Goal: Information Seeking & Learning: Understand process/instructions

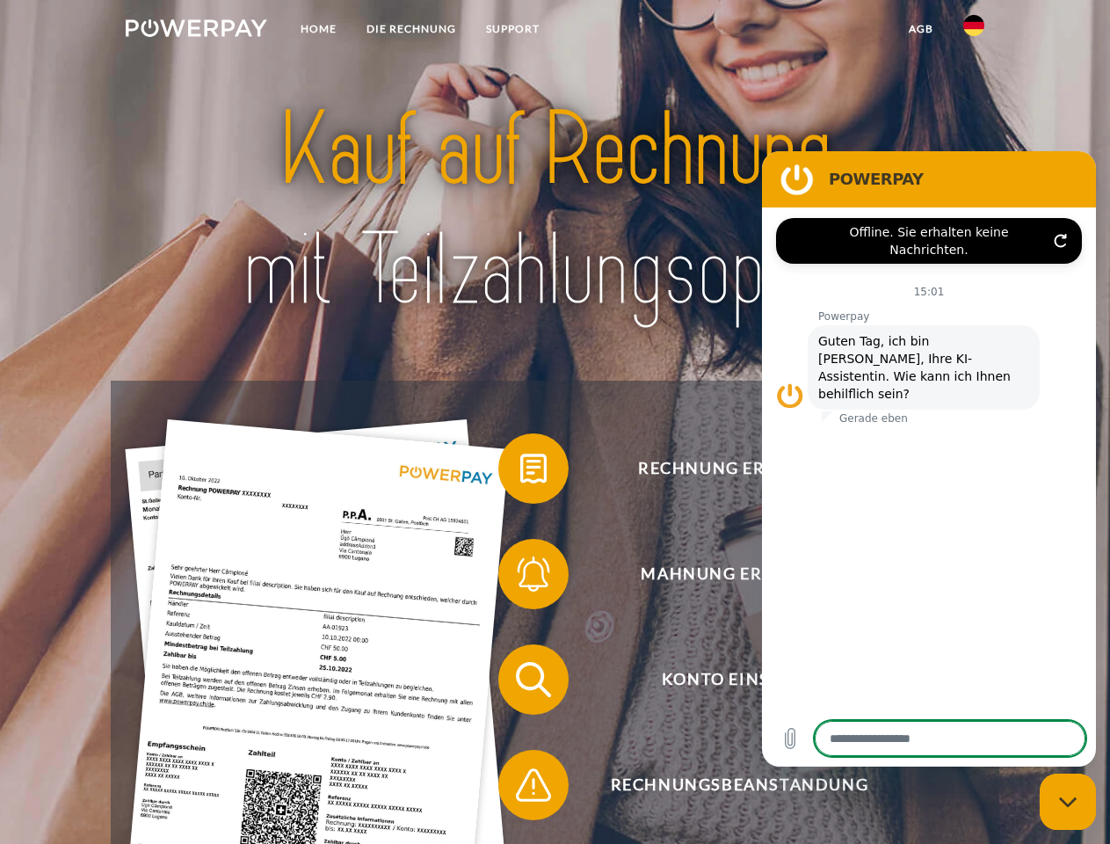
click at [196, 31] on img at bounding box center [196, 28] width 141 height 18
click at [974, 31] on img at bounding box center [973, 25] width 21 height 21
click at [920, 29] on link "agb" at bounding box center [921, 29] width 54 height 32
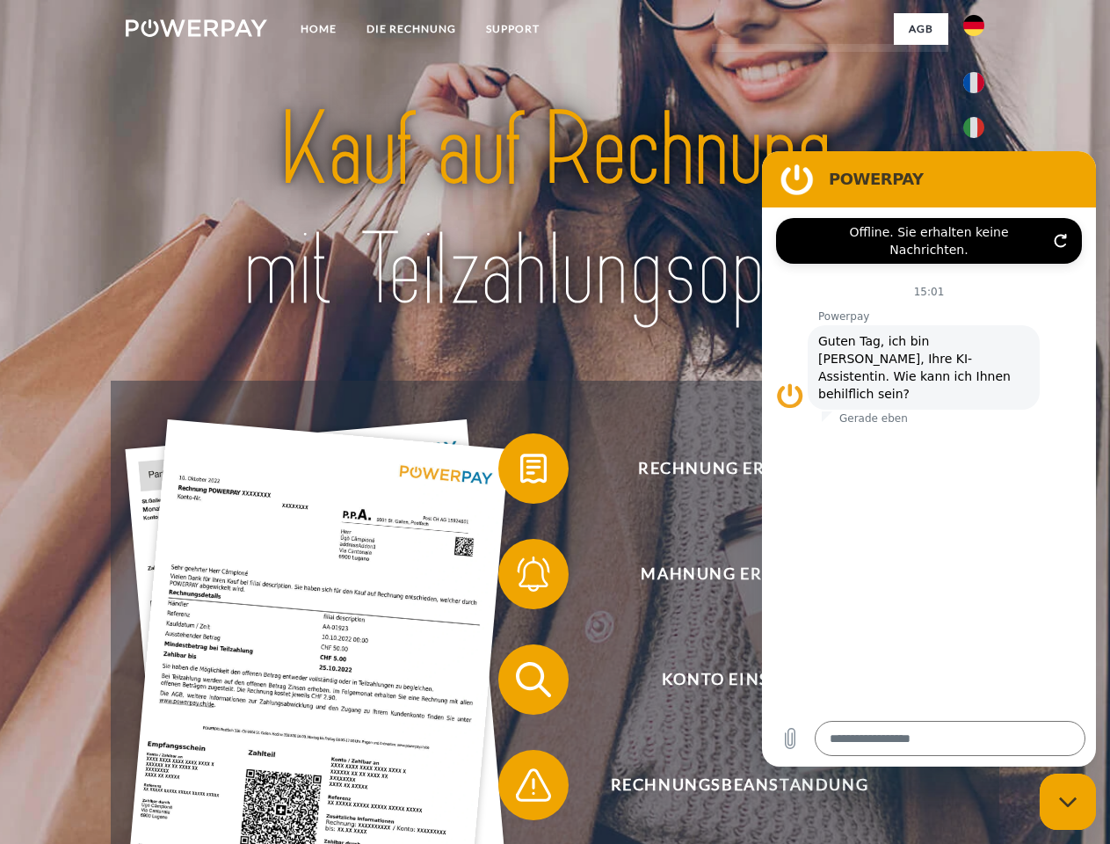
click at [520, 472] on span at bounding box center [507, 468] width 88 height 88
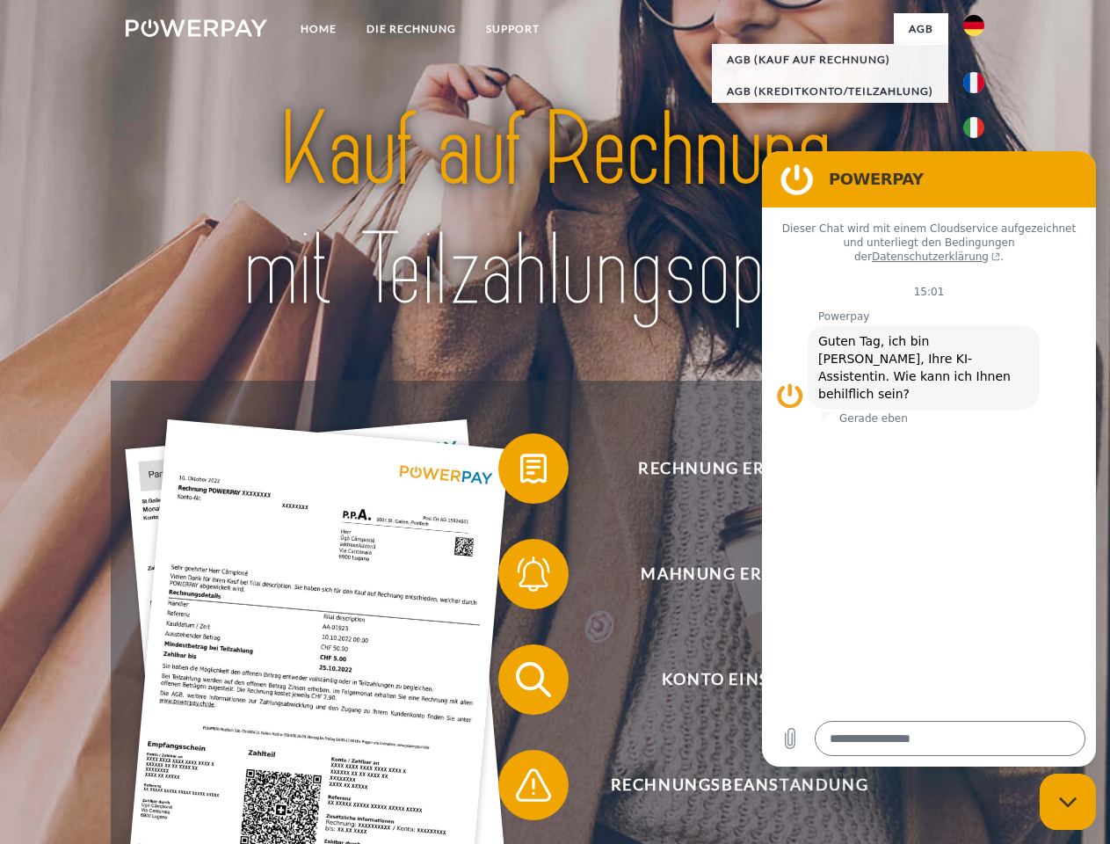
click at [520, 577] on span at bounding box center [507, 574] width 88 height 88
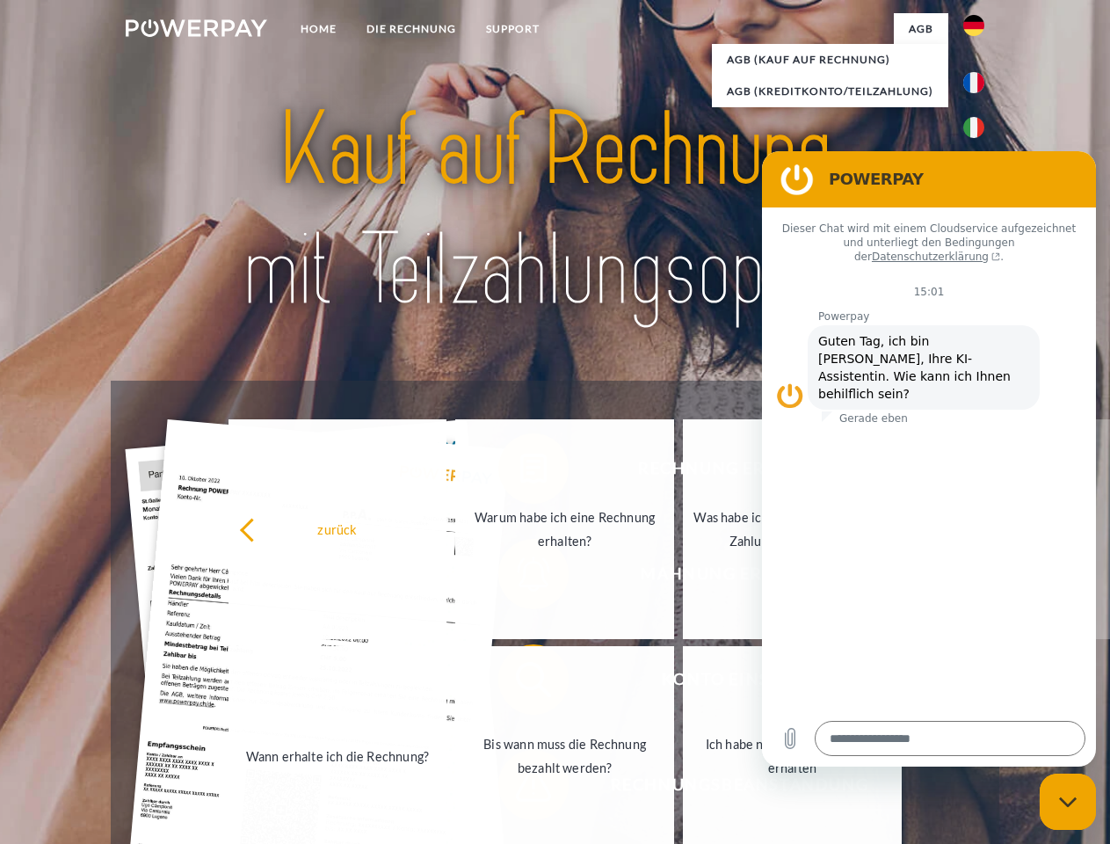
click at [520, 683] on link "Bis wann muss die Rechnung bezahlt werden?" at bounding box center [564, 756] width 219 height 220
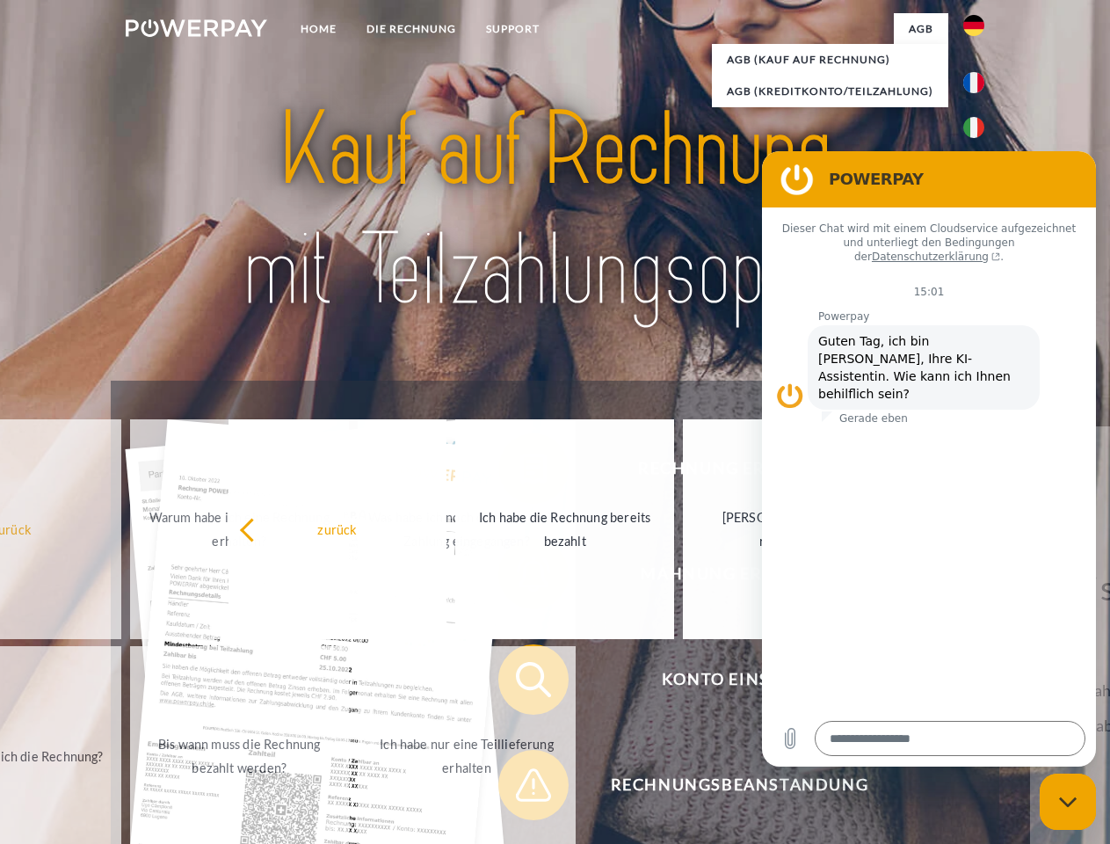
click at [520, 788] on span at bounding box center [507, 785] width 88 height 88
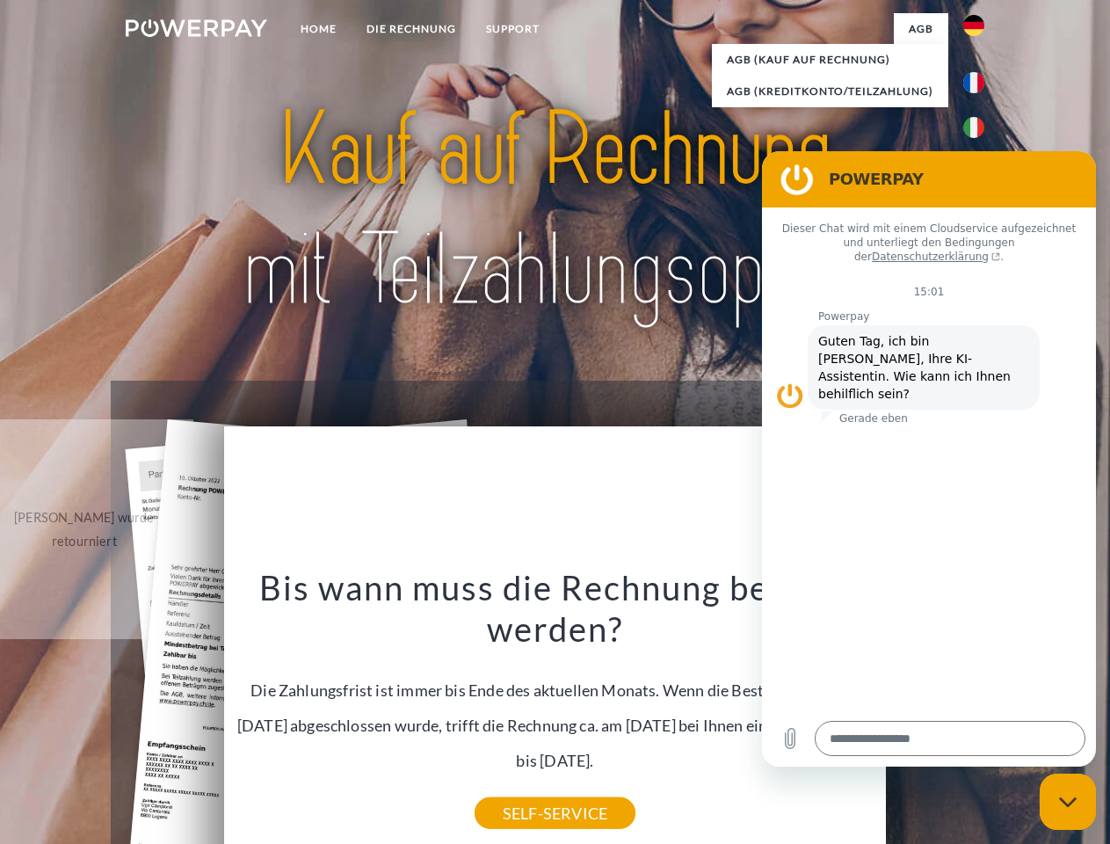
click at [1068, 802] on icon "Messaging-Fenster schließen" at bounding box center [1068, 801] width 18 height 11
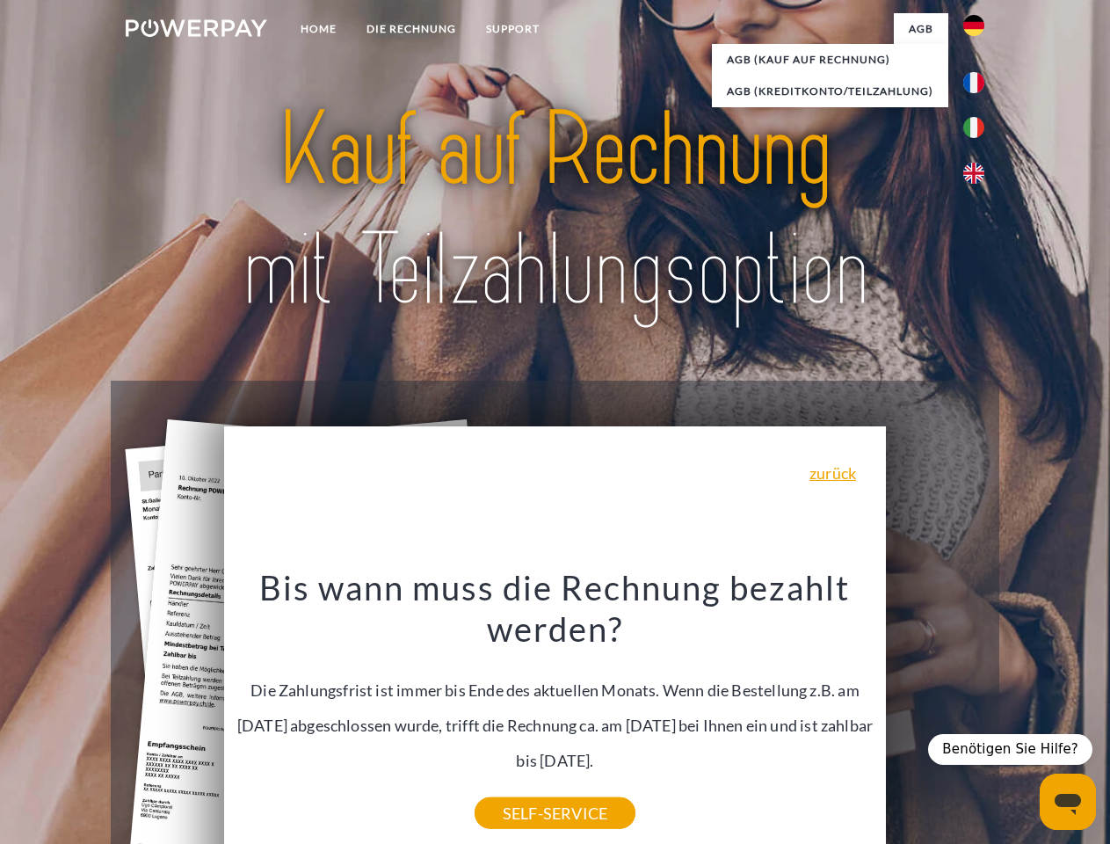
type textarea "*"
